Goal: Task Accomplishment & Management: Manage account settings

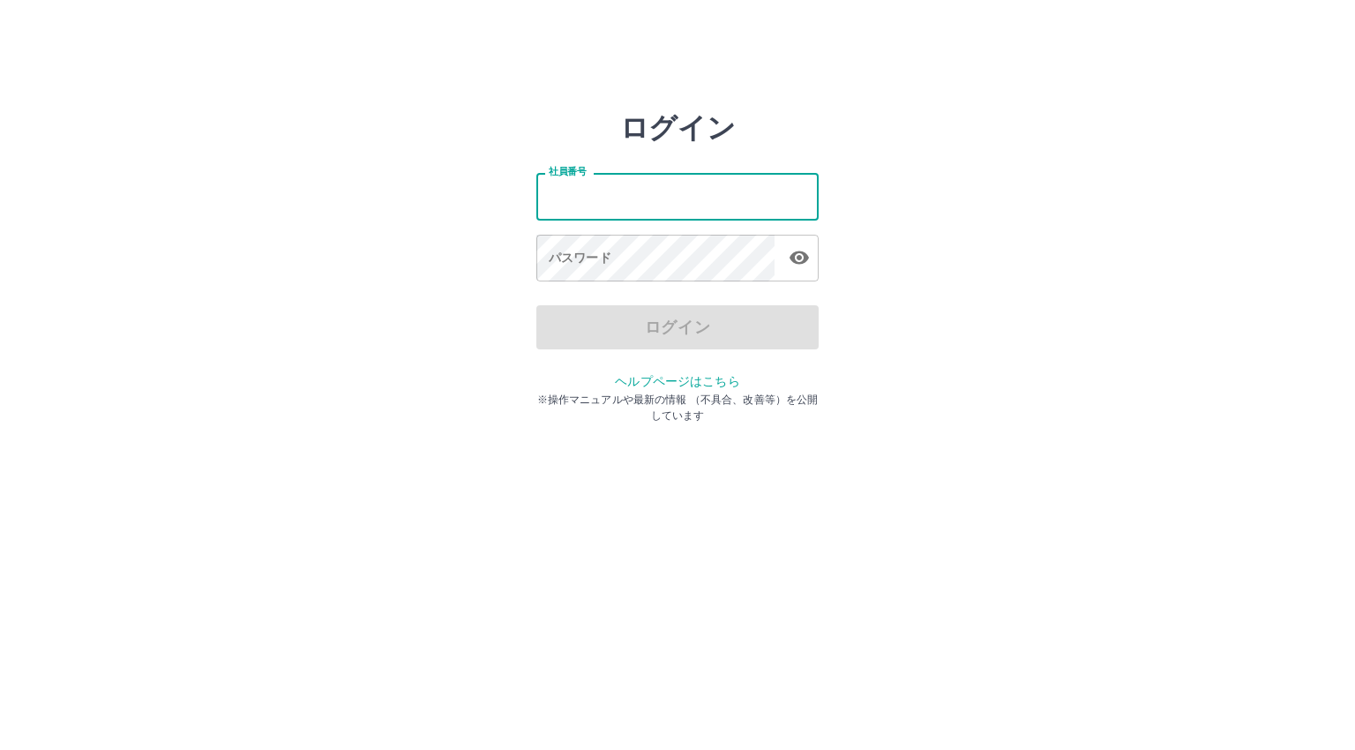
click at [581, 200] on input "社員番号" at bounding box center [677, 196] width 282 height 47
type input "*******"
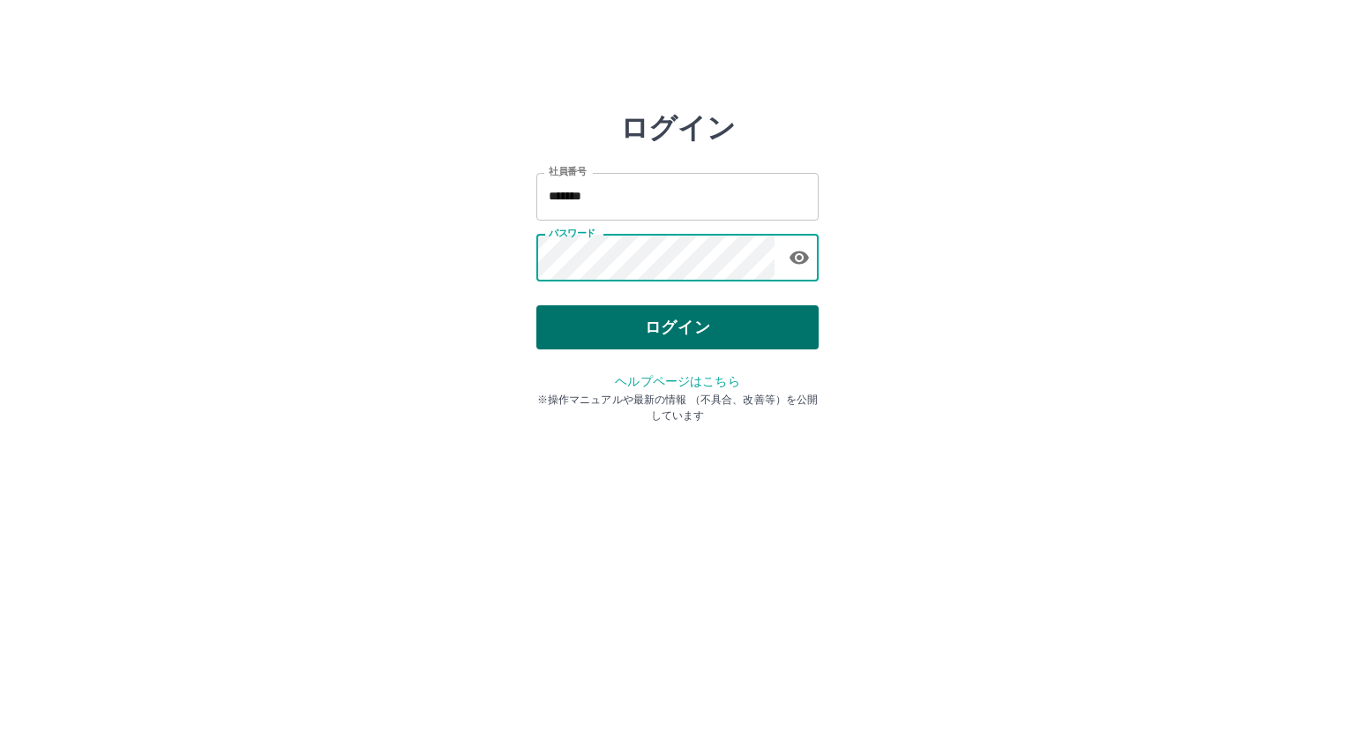
click at [620, 317] on button "ログイン" at bounding box center [677, 327] width 282 height 44
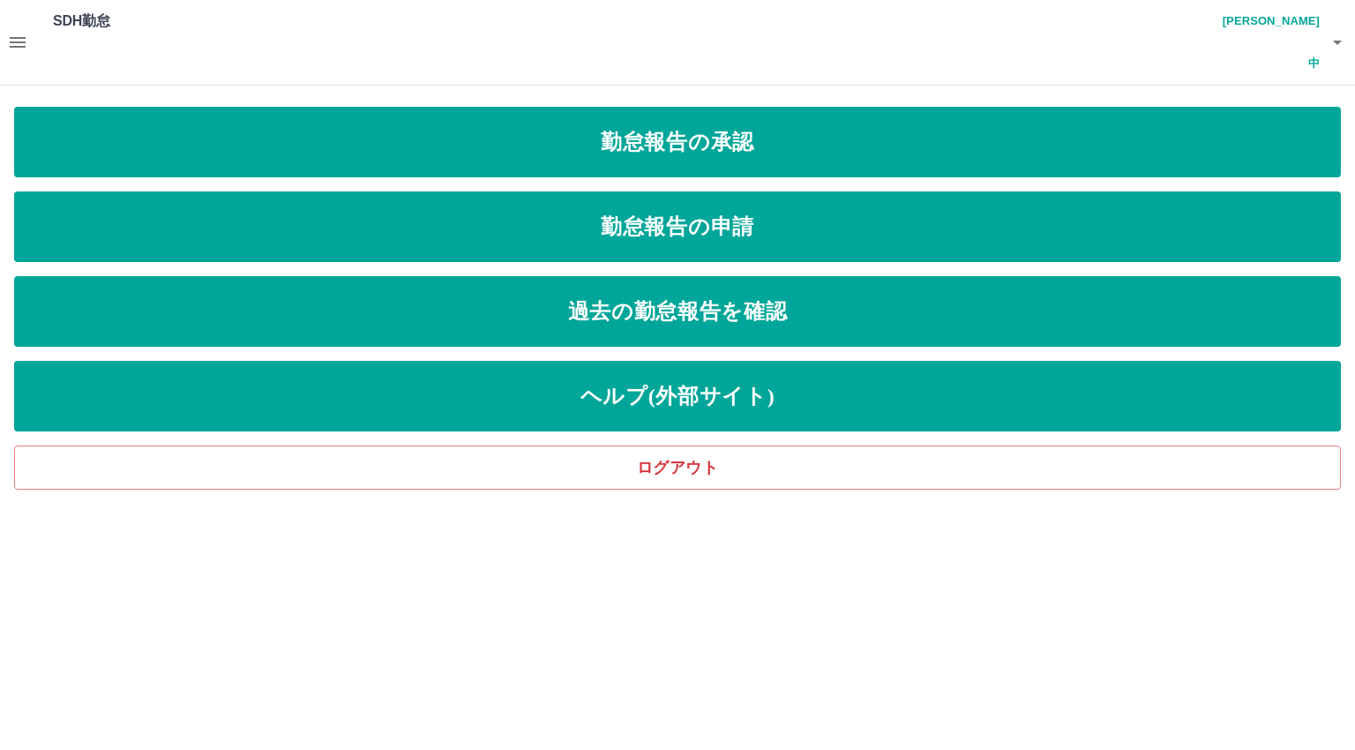
click at [19, 37] on icon "button" at bounding box center [18, 42] width 16 height 11
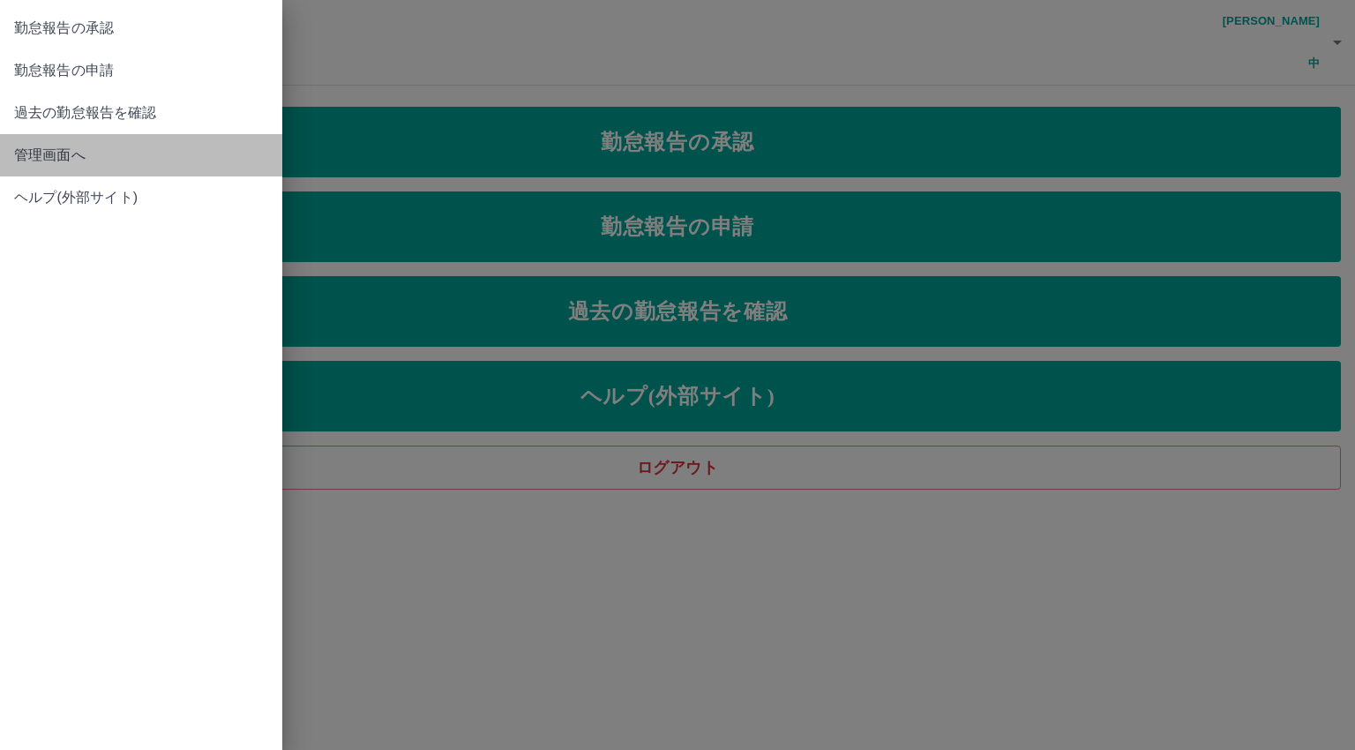
click at [41, 158] on span "管理画面へ" at bounding box center [141, 155] width 254 height 21
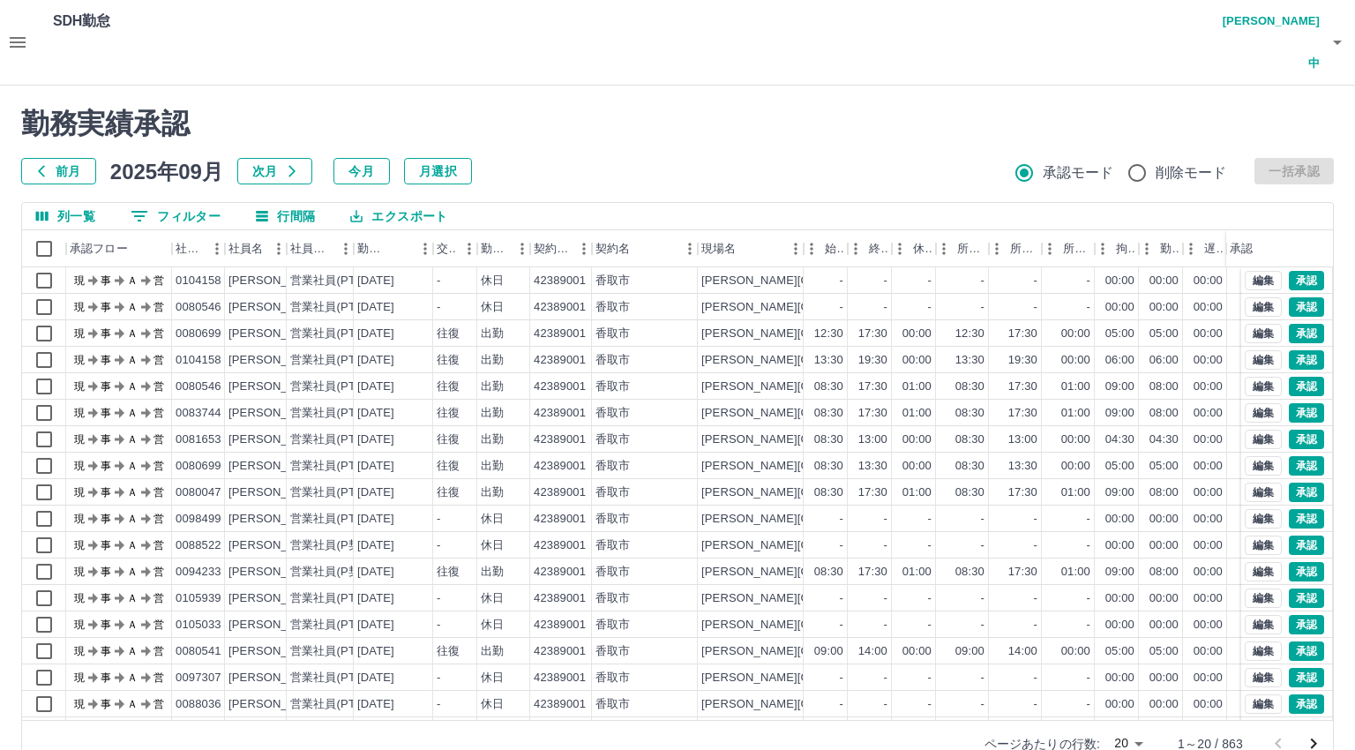
click at [1130, 696] on body "SDH勤怠 [PERSON_NAME]中 勤務実績承認 前月 [DATE] 次月 今月 月選択 承認モード 削除モード 一括承認 列一覧 0 フィルター 行間…" at bounding box center [677, 394] width 1355 height 788
click at [1128, 684] on li "500" at bounding box center [1128, 681] width 60 height 32
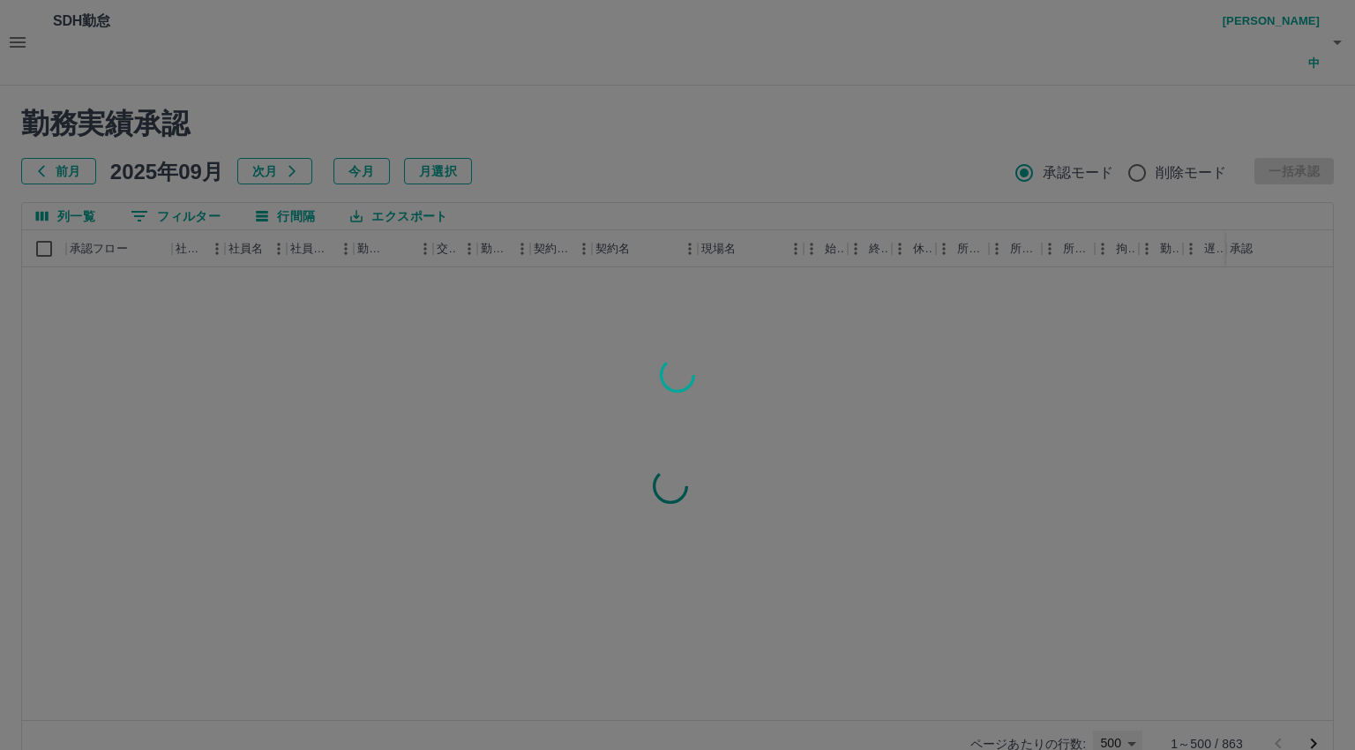
type input "***"
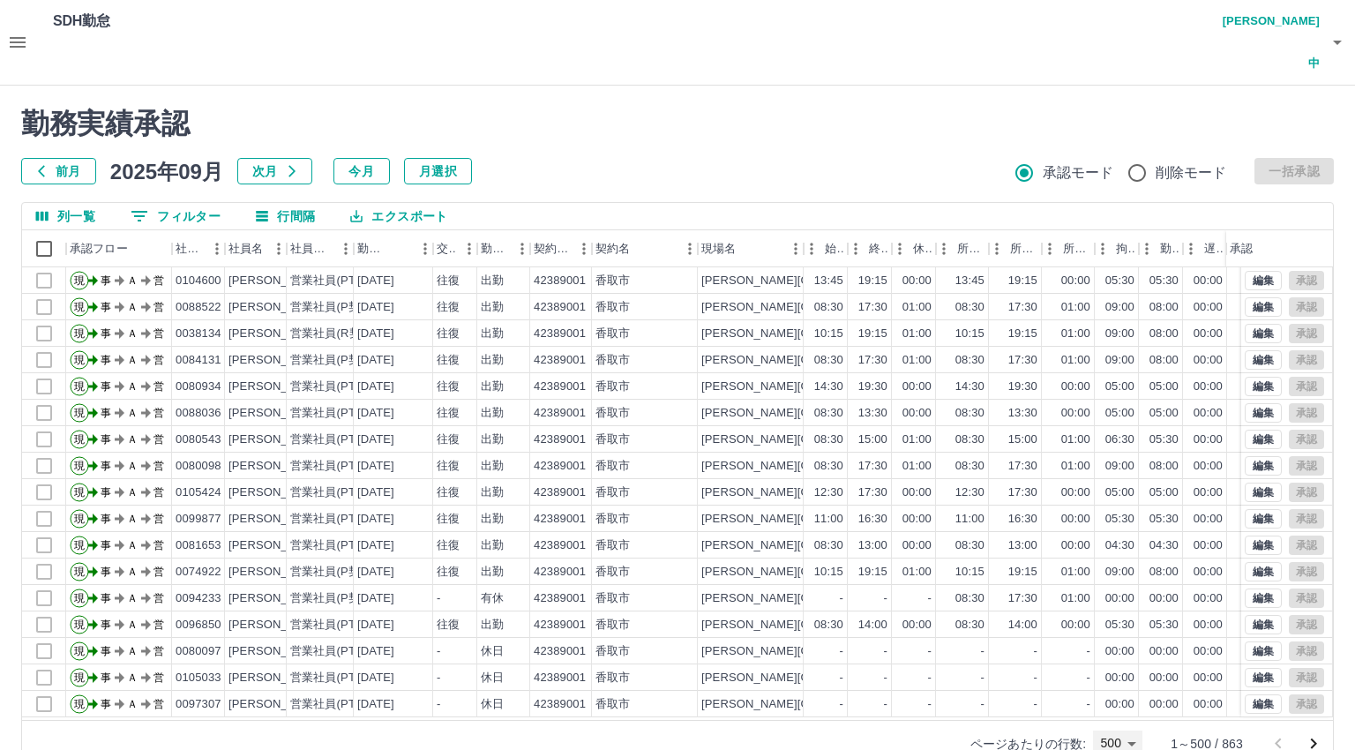
scroll to position [3970, 0]
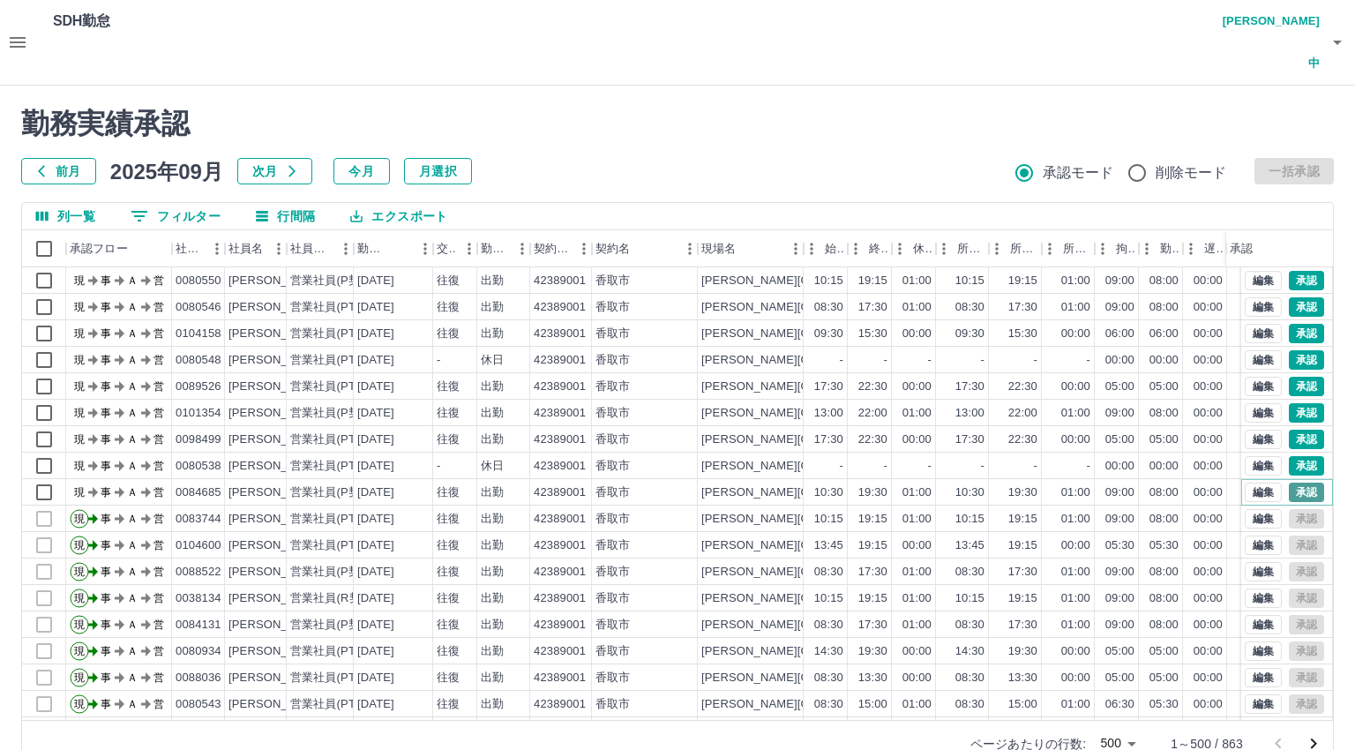
click at [1290, 483] on button "承認" at bounding box center [1306, 492] width 35 height 19
click at [1289, 456] on button "承認" at bounding box center [1306, 465] width 35 height 19
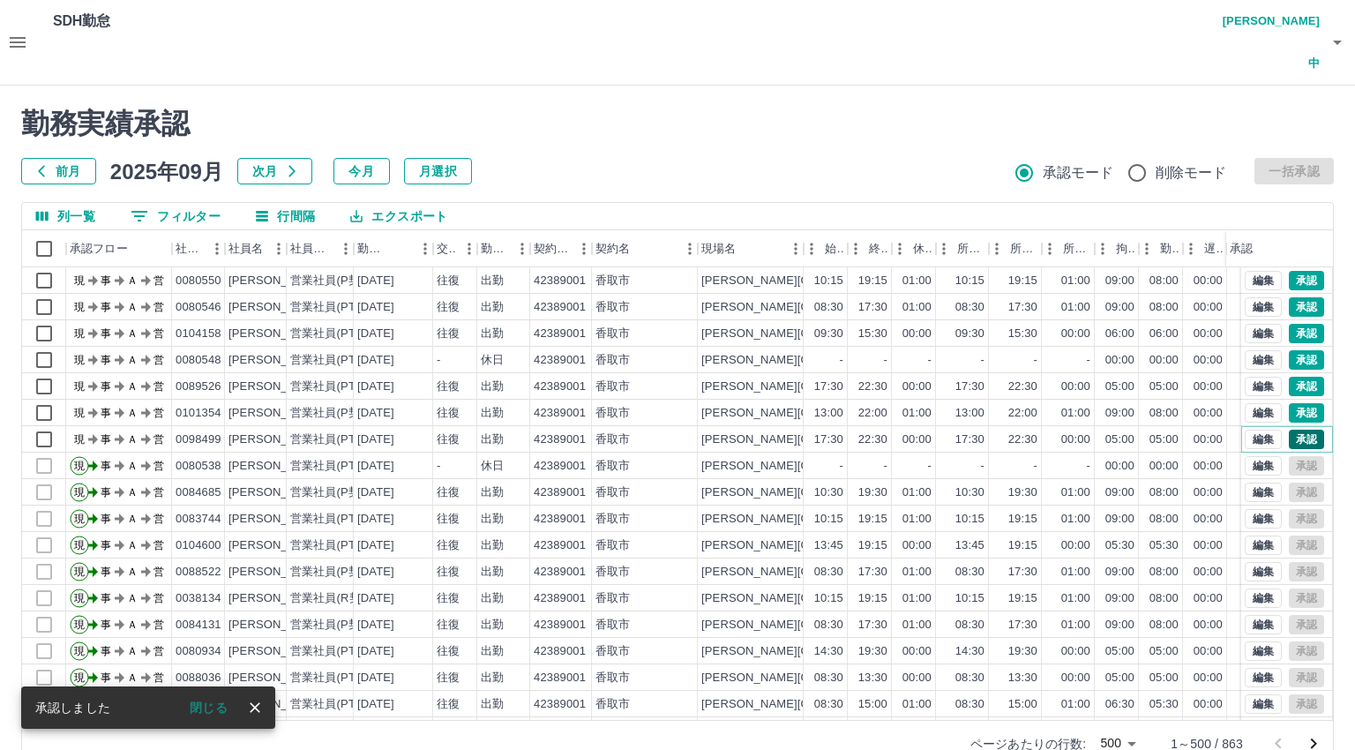
click at [1289, 430] on button "承認" at bounding box center [1306, 439] width 35 height 19
click at [1289, 403] on button "承認" at bounding box center [1306, 412] width 35 height 19
click at [1289, 377] on button "承認" at bounding box center [1306, 386] width 35 height 19
click at [1289, 350] on button "承認" at bounding box center [1306, 359] width 35 height 19
click at [1289, 324] on button "承認" at bounding box center [1306, 333] width 35 height 19
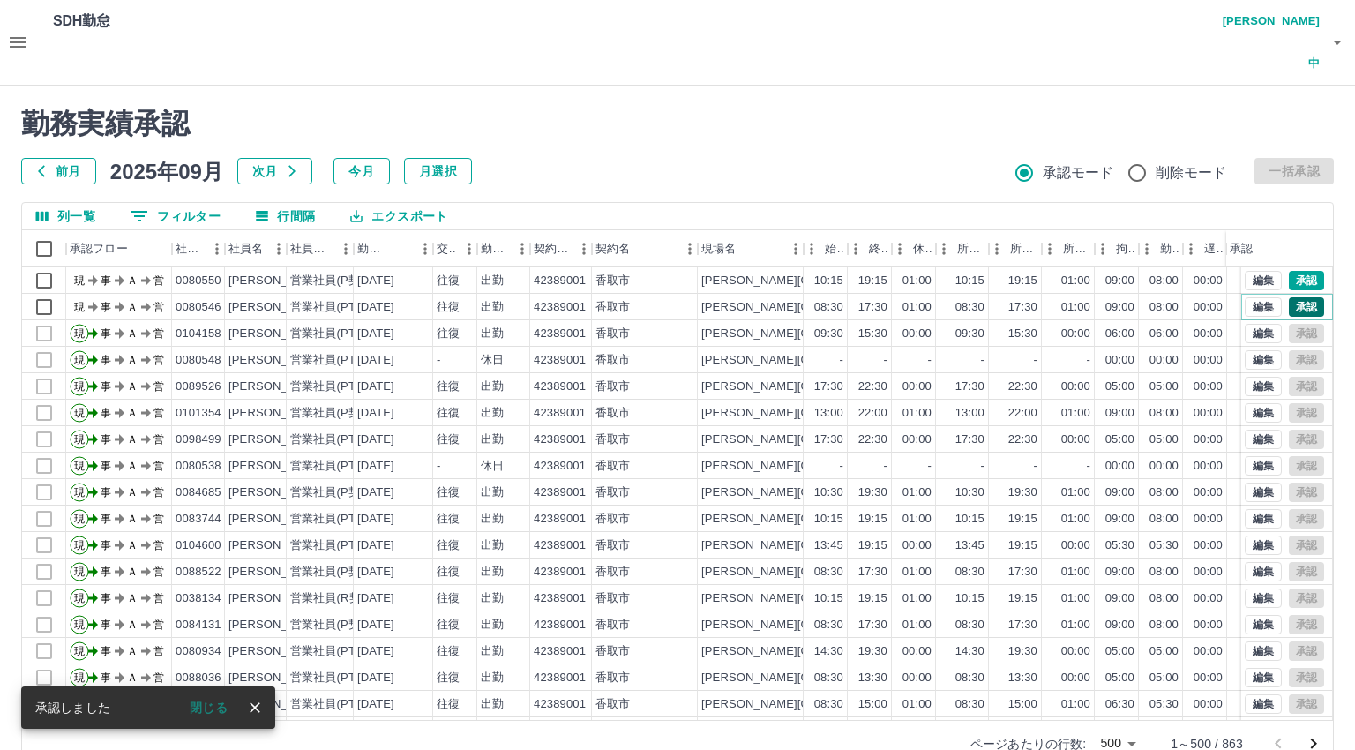
click at [1289, 297] on button "承認" at bounding box center [1306, 306] width 35 height 19
click at [1291, 271] on button "承認" at bounding box center [1306, 280] width 35 height 19
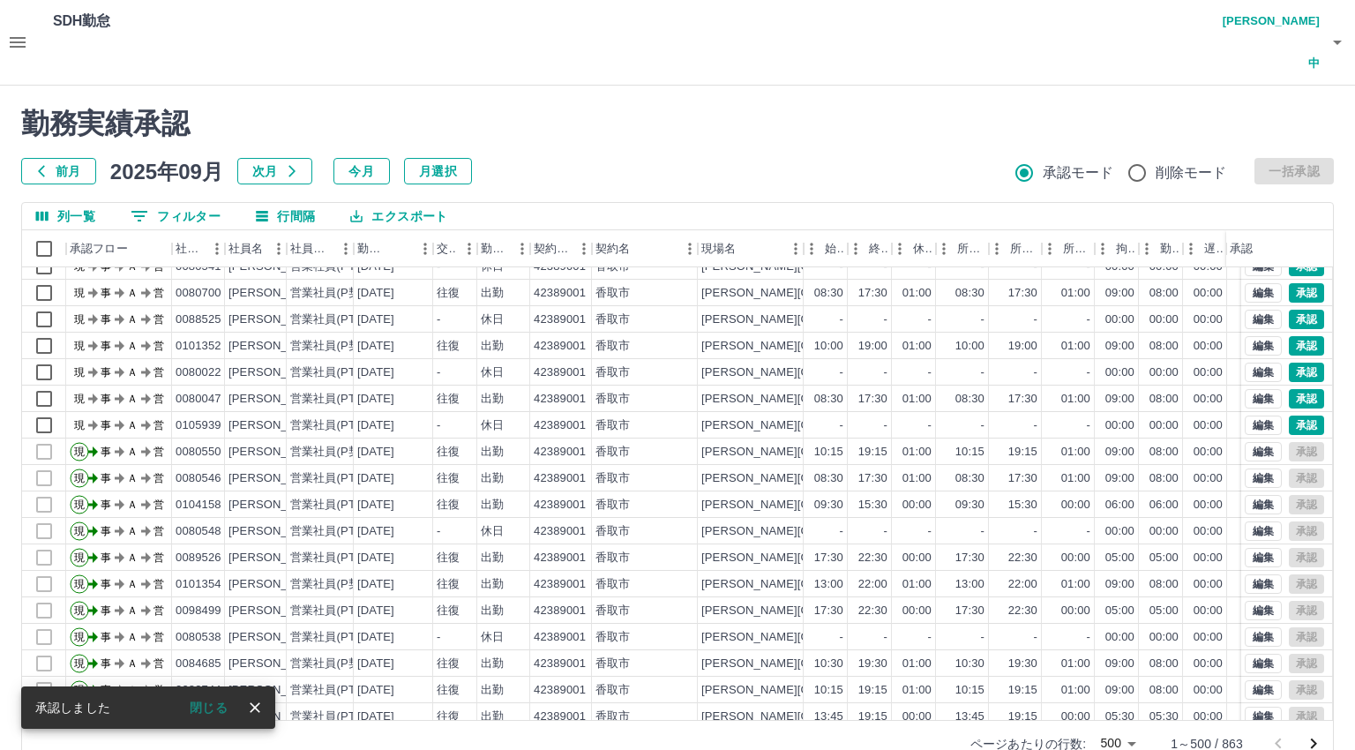
scroll to position [3705, 0]
